Goal: Entertainment & Leisure: Consume media (video, audio)

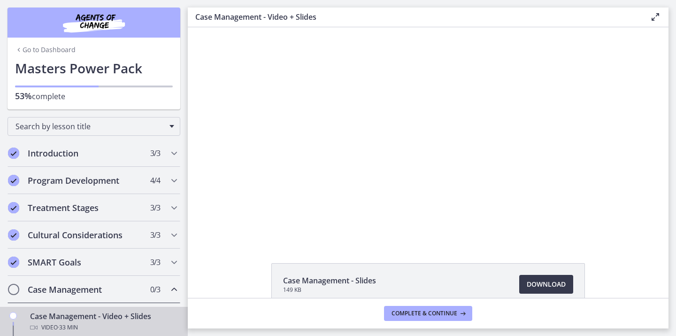
scroll to position [79, 0]
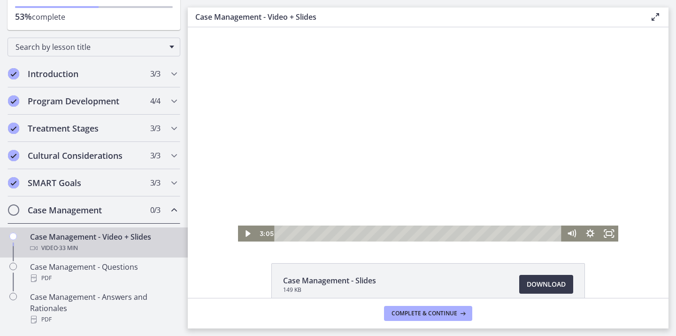
click at [496, 147] on div at bounding box center [428, 134] width 381 height 214
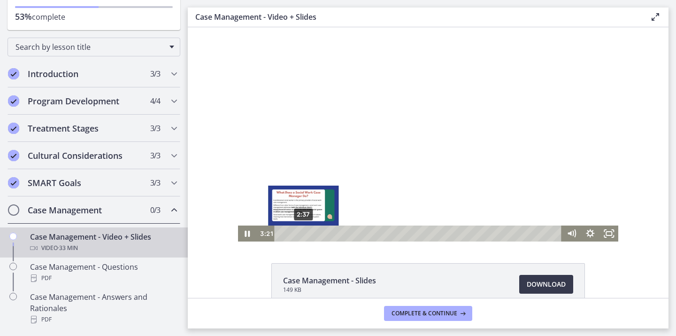
click at [300, 235] on div "2:37" at bounding box center [420, 233] width 276 height 16
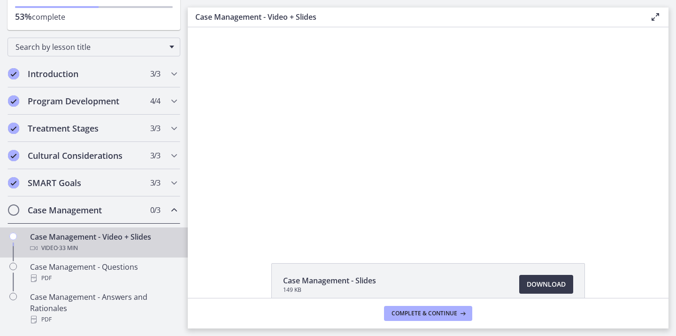
click at [533, 116] on div at bounding box center [428, 134] width 381 height 214
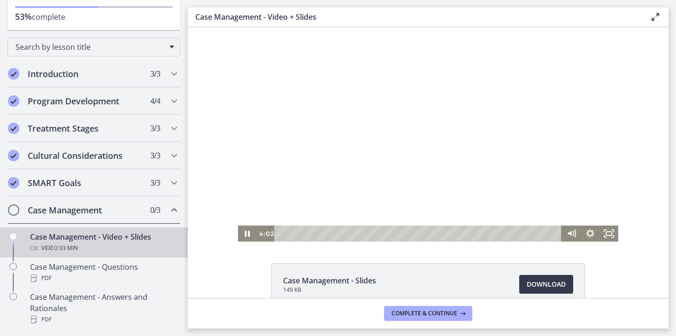
click at [562, 62] on div at bounding box center [428, 134] width 381 height 214
click at [577, 63] on div at bounding box center [428, 134] width 381 height 214
click at [588, 92] on div at bounding box center [428, 134] width 381 height 214
click at [420, 84] on div at bounding box center [428, 134] width 381 height 214
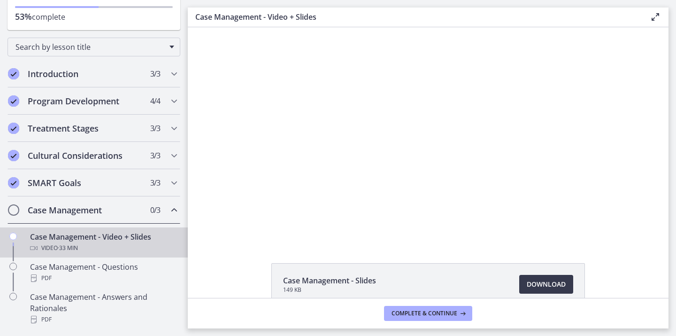
click at [420, 84] on div at bounding box center [428, 134] width 381 height 214
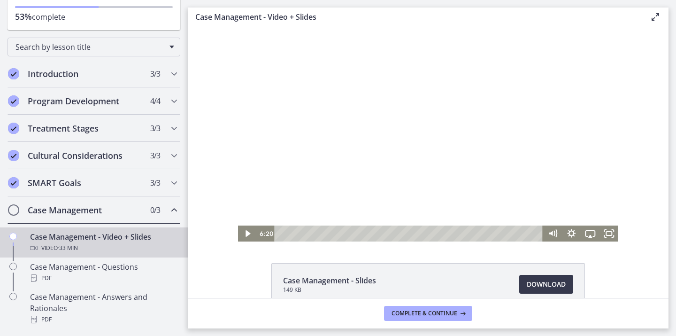
click at [418, 102] on div at bounding box center [428, 134] width 381 height 214
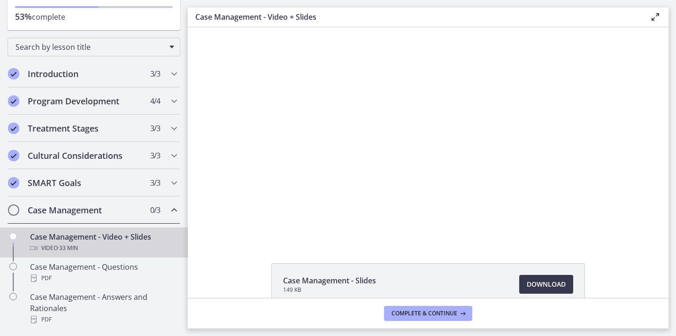
click at [418, 102] on div at bounding box center [428, 134] width 381 height 214
click at [231, 86] on div "Click for sound @keyframes VOLUME_SMALL_WAVE_FLASH { 0% { opacity: 0; } 33% { o…" at bounding box center [428, 134] width 481 height 214
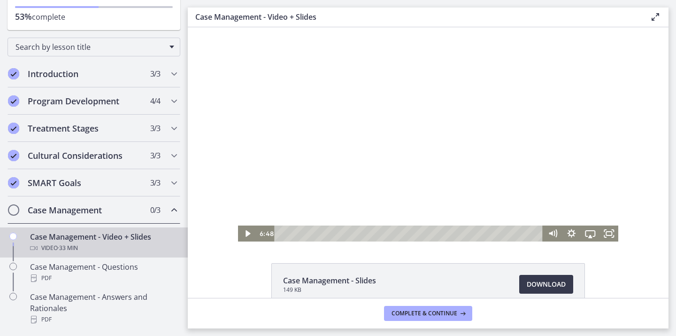
click at [280, 61] on div at bounding box center [428, 134] width 381 height 214
click at [270, 112] on div at bounding box center [428, 134] width 381 height 214
click at [282, 87] on div at bounding box center [428, 134] width 381 height 214
click at [291, 122] on div at bounding box center [428, 134] width 381 height 214
click at [582, 215] on div at bounding box center [428, 134] width 381 height 214
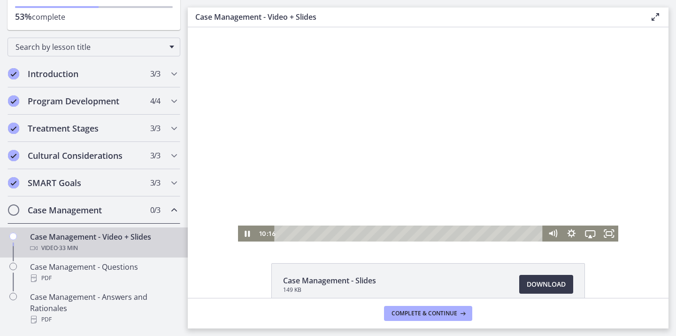
click at [547, 175] on div at bounding box center [428, 134] width 381 height 214
click at [316, 118] on div at bounding box center [428, 134] width 381 height 214
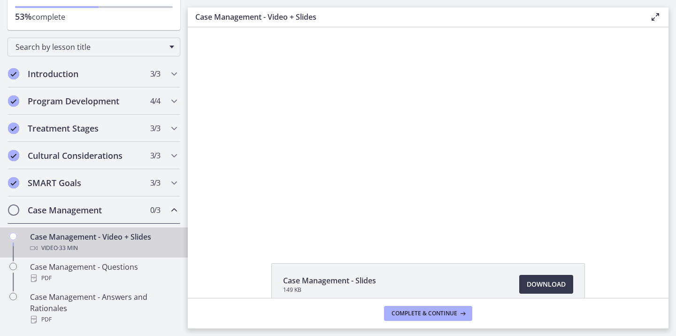
click at [265, 133] on div at bounding box center [428, 134] width 381 height 214
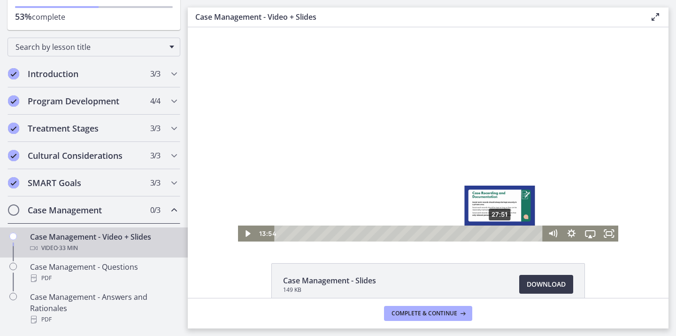
click at [474, 174] on div at bounding box center [428, 134] width 381 height 214
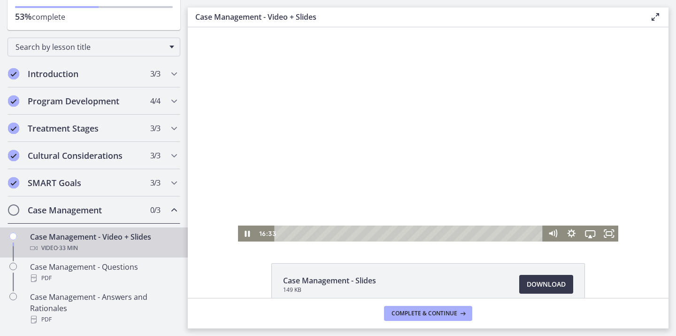
click at [519, 108] on div at bounding box center [428, 134] width 381 height 214
click at [419, 176] on div at bounding box center [428, 134] width 381 height 214
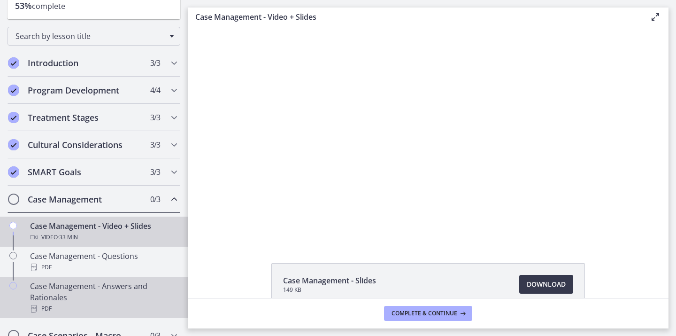
scroll to position [86, 0]
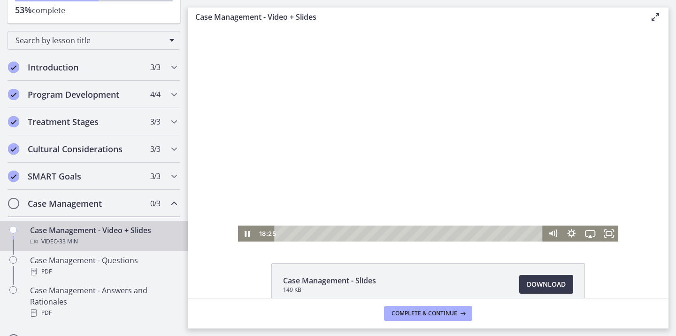
click at [363, 145] on div at bounding box center [428, 134] width 381 height 214
click at [361, 146] on div at bounding box center [428, 134] width 381 height 214
click at [271, 111] on div at bounding box center [428, 134] width 381 height 214
click at [311, 179] on div at bounding box center [428, 134] width 381 height 214
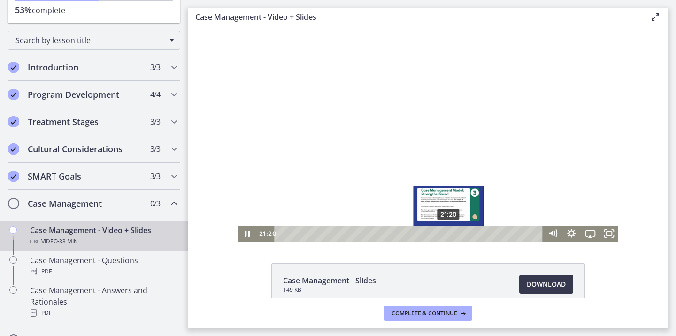
click at [446, 231] on div "21:20" at bounding box center [410, 233] width 257 height 16
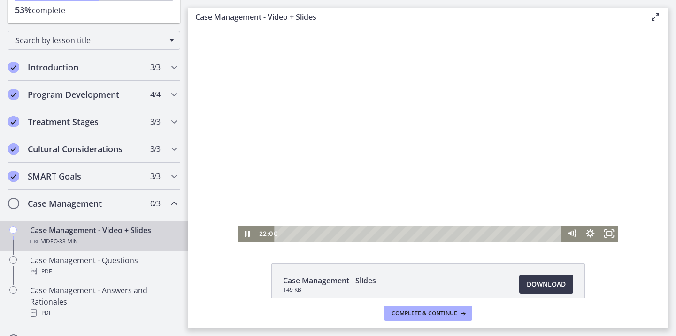
click at [479, 170] on div at bounding box center [428, 134] width 381 height 214
